Goal: Ask a question

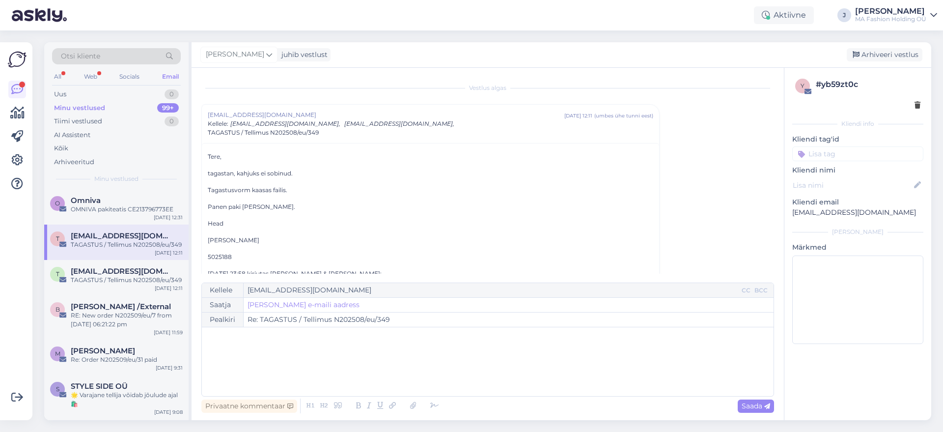
click at [91, 72] on div "Web" at bounding box center [90, 76] width 17 height 13
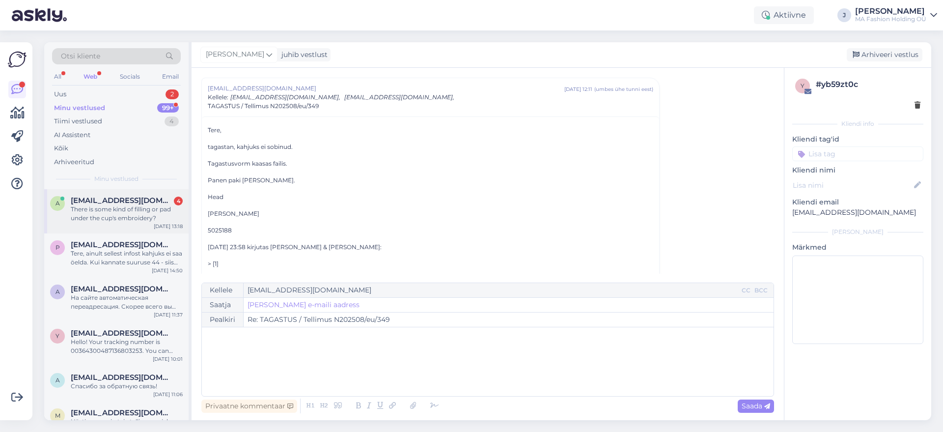
click at [122, 202] on span "[EMAIL_ADDRESS][DOMAIN_NAME]" at bounding box center [122, 200] width 102 height 9
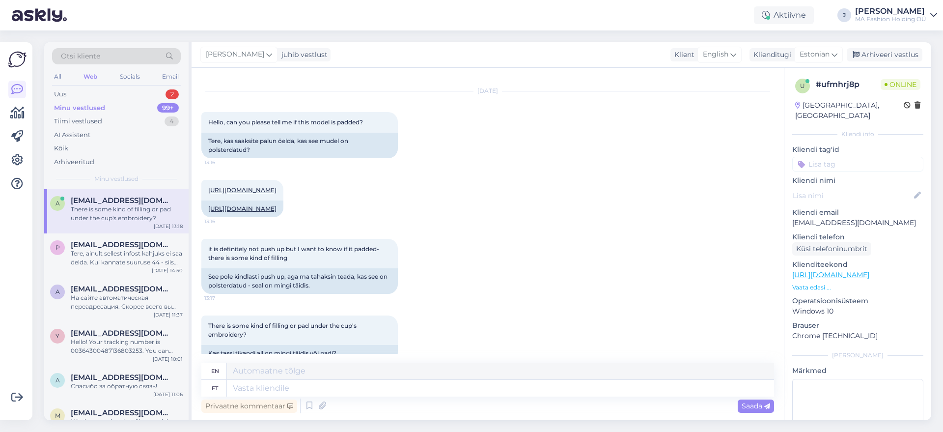
scroll to position [1228, 0]
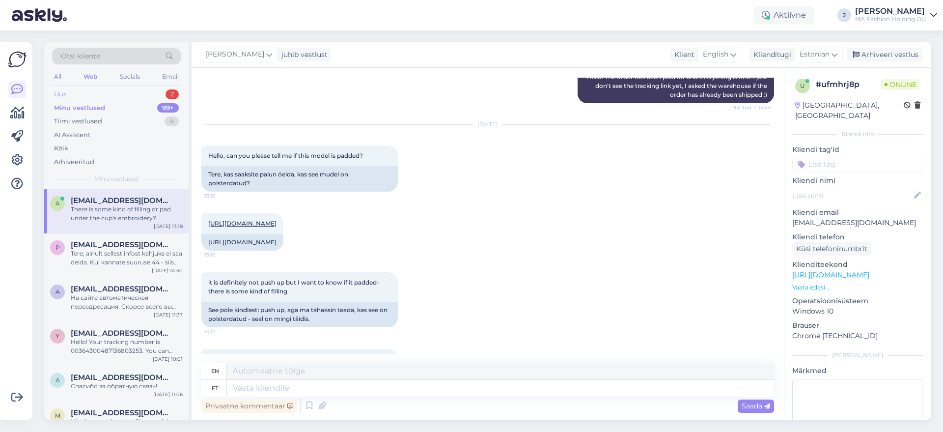
click at [105, 94] on div "Uus 2" at bounding box center [116, 94] width 129 height 14
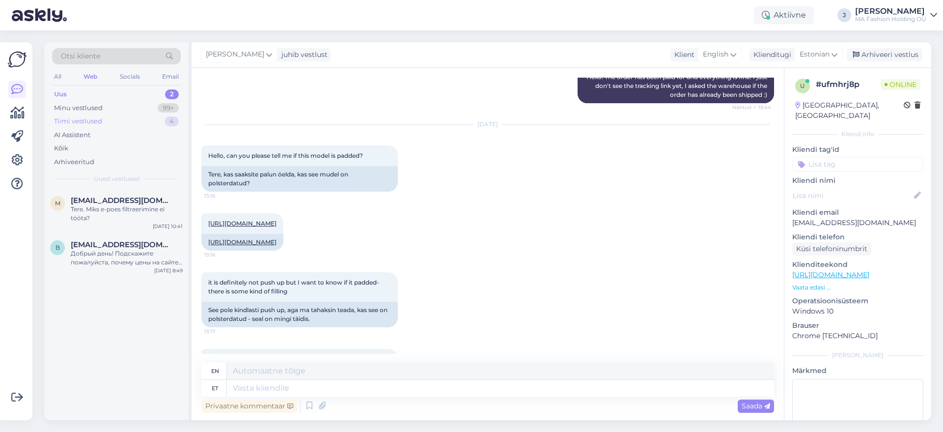
click at [126, 117] on div "Tiimi vestlused 4" at bounding box center [116, 121] width 129 height 14
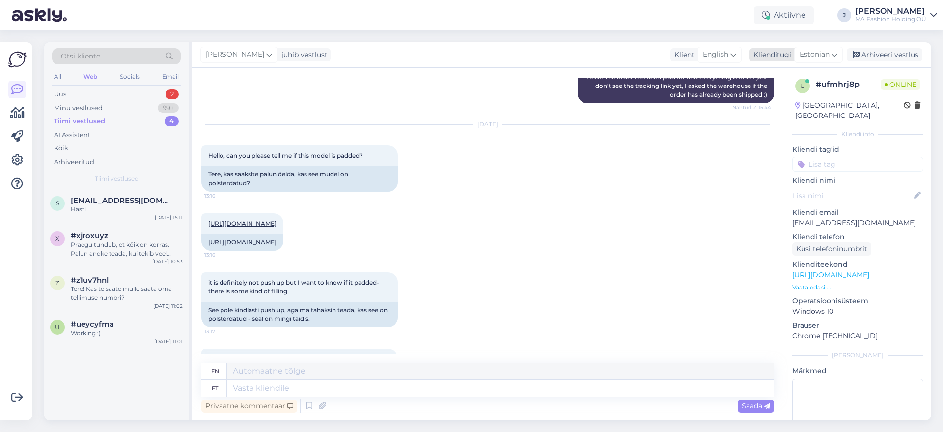
click at [808, 55] on span "Estonian" at bounding box center [815, 54] width 30 height 11
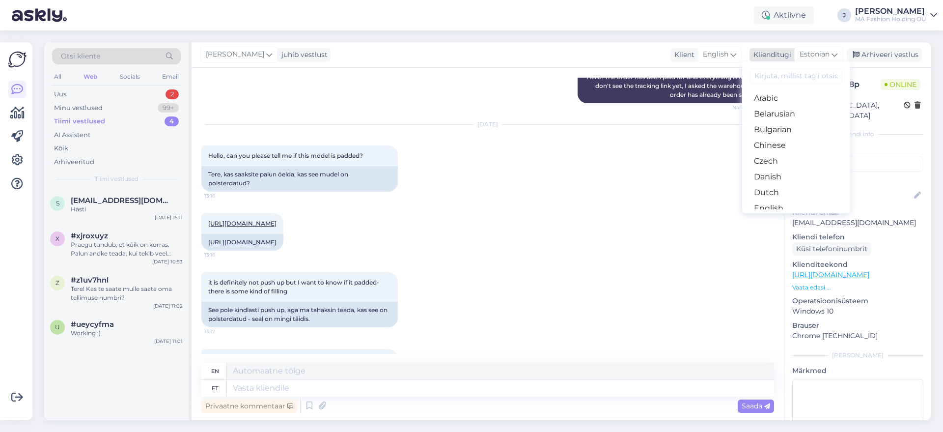
click at [831, 49] on div "Estonian" at bounding box center [818, 55] width 49 height 16
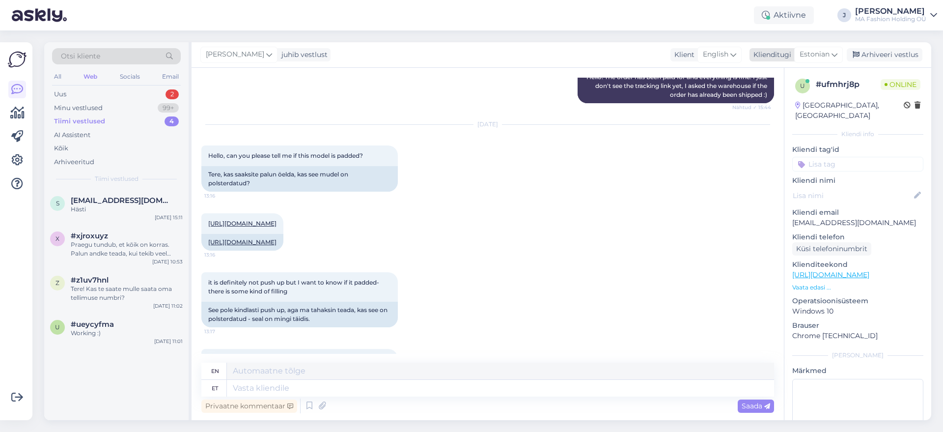
click at [822, 55] on span "Estonian" at bounding box center [815, 54] width 30 height 11
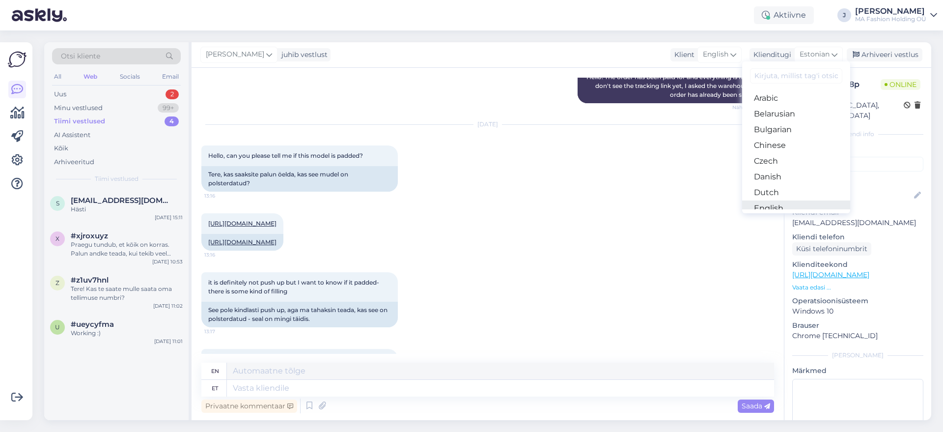
click at [777, 204] on link "English" at bounding box center [796, 208] width 108 height 16
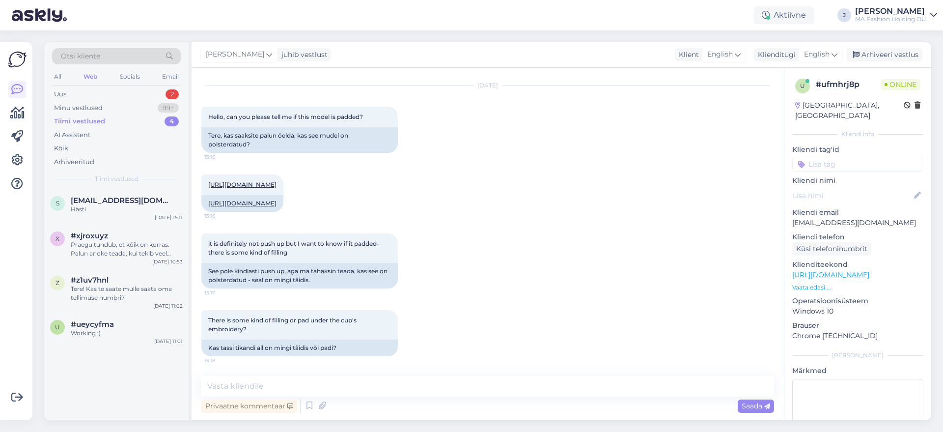
scroll to position [1289, 0]
click at [277, 188] on link "[URL][DOMAIN_NAME]" at bounding box center [242, 184] width 68 height 7
click at [341, 386] on textarea at bounding box center [487, 386] width 573 height 21
type textarea "Hello, this is a soft model, so no padding."
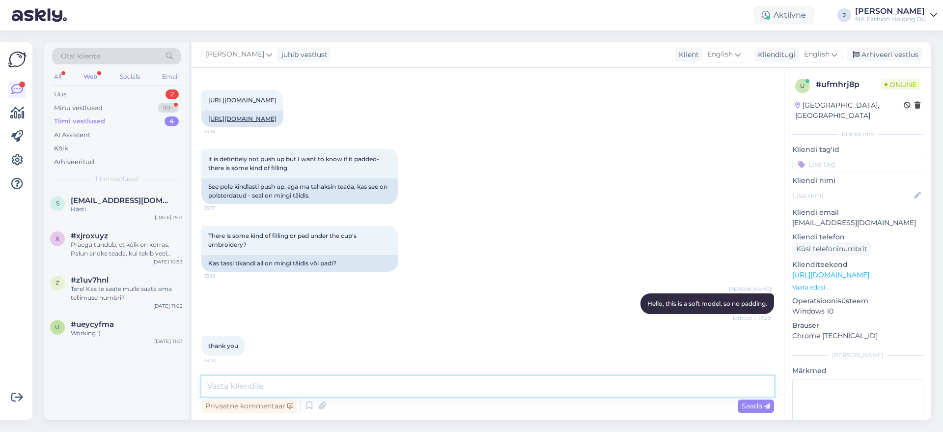
scroll to position [1422, 0]
